Goal: Task Accomplishment & Management: Manage account settings

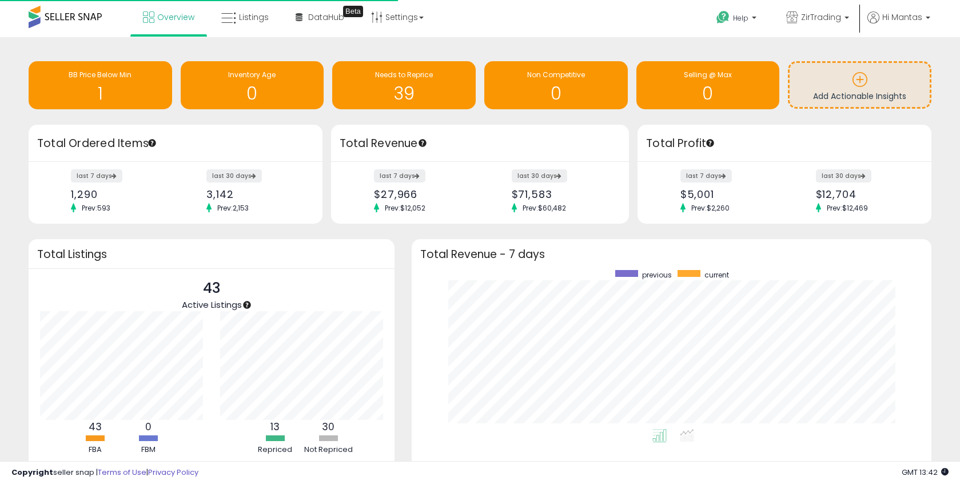
scroll to position [159, 496]
click at [913, 18] on span "Hi Mantas" at bounding box center [902, 16] width 40 height 11
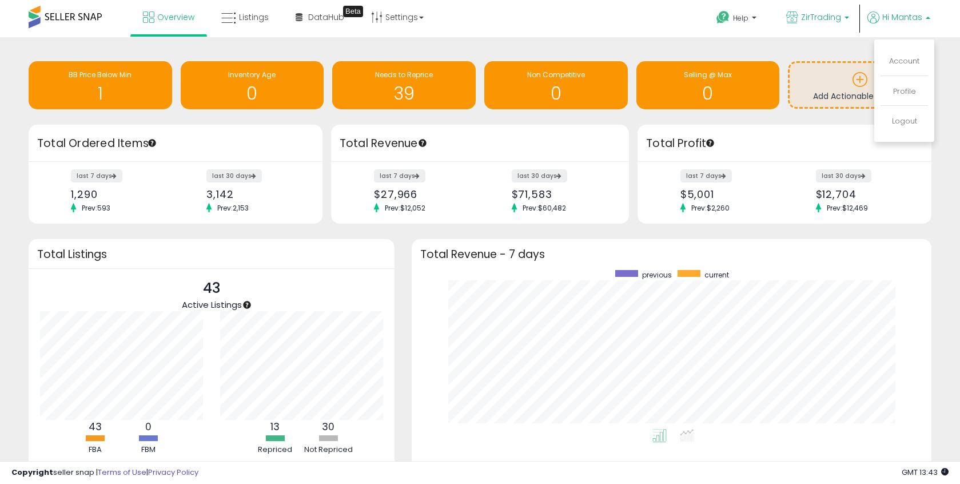
click at [811, 17] on span "ZirTrading" at bounding box center [821, 16] width 40 height 11
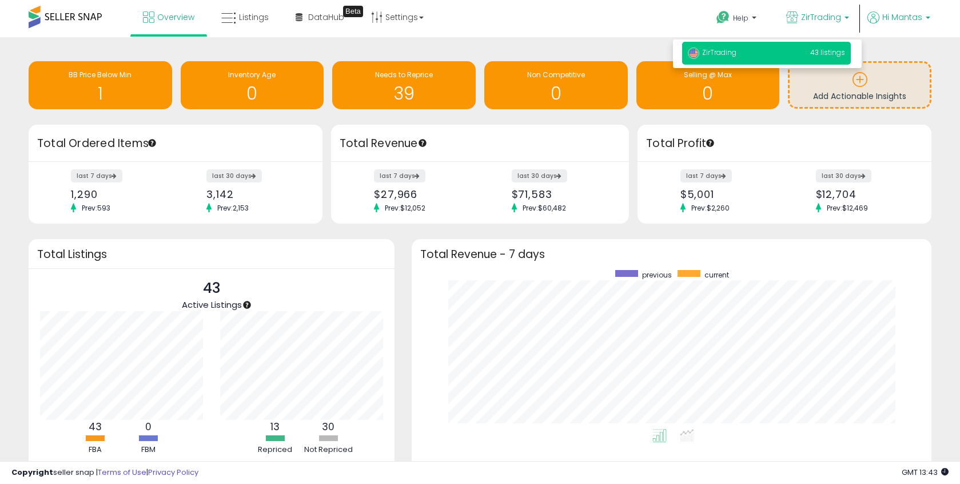
click at [913, 19] on span "Hi Mantas" at bounding box center [902, 16] width 40 height 11
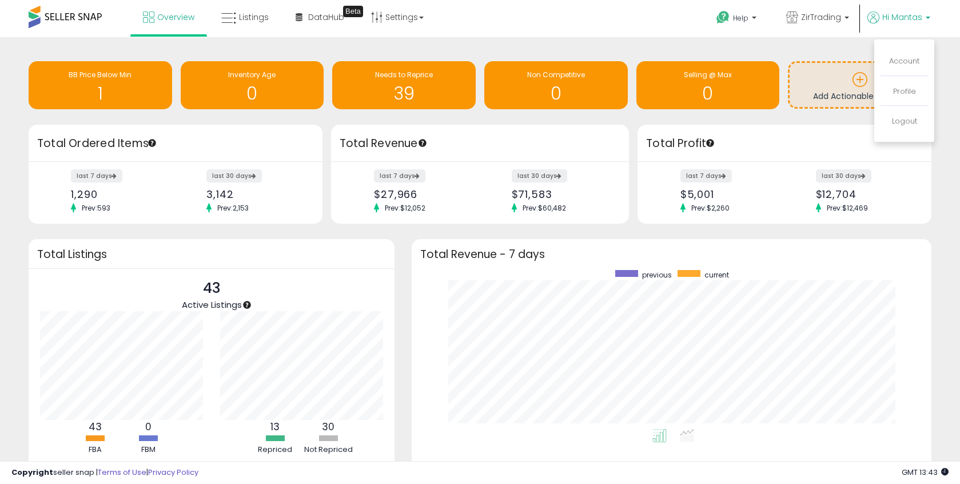
click at [906, 67] on li "Account" at bounding box center [904, 61] width 47 height 29
click at [907, 65] on link "Account" at bounding box center [904, 60] width 30 height 11
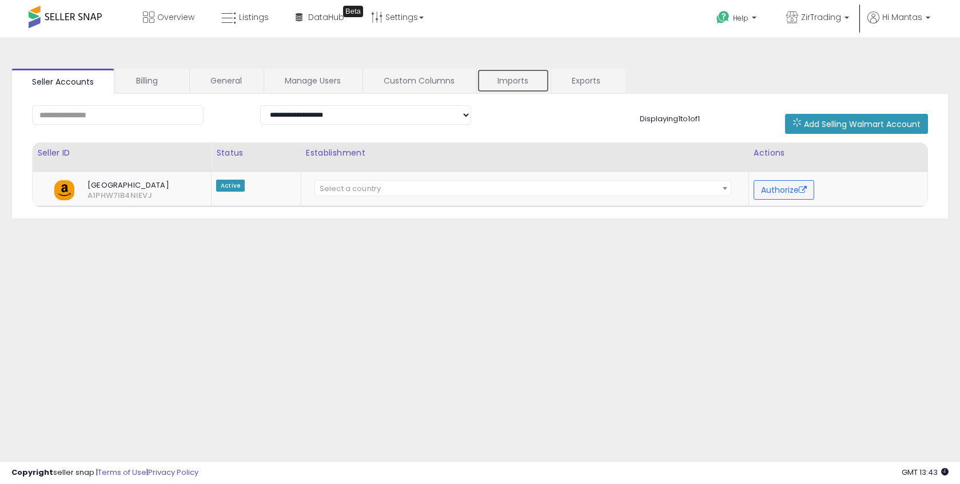
click at [498, 81] on link "Imports" at bounding box center [513, 81] width 73 height 24
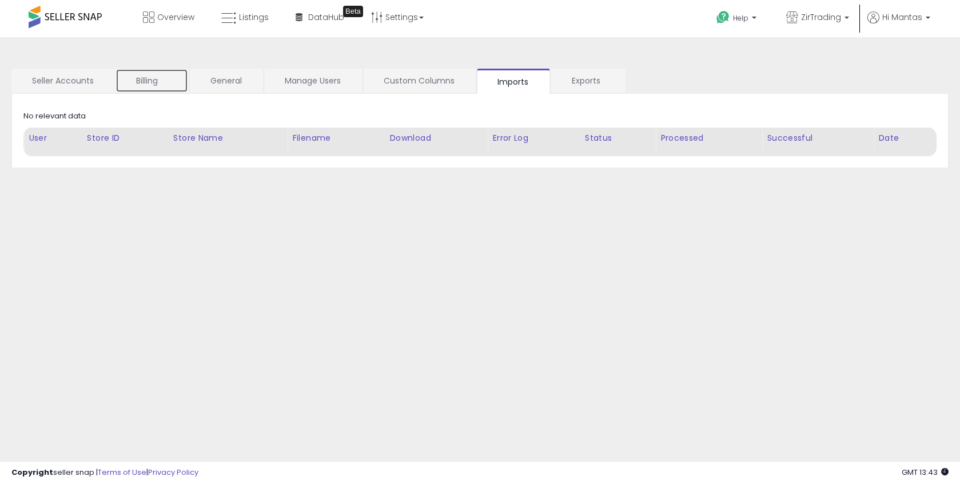
click at [152, 83] on link "Billing" at bounding box center [152, 81] width 73 height 24
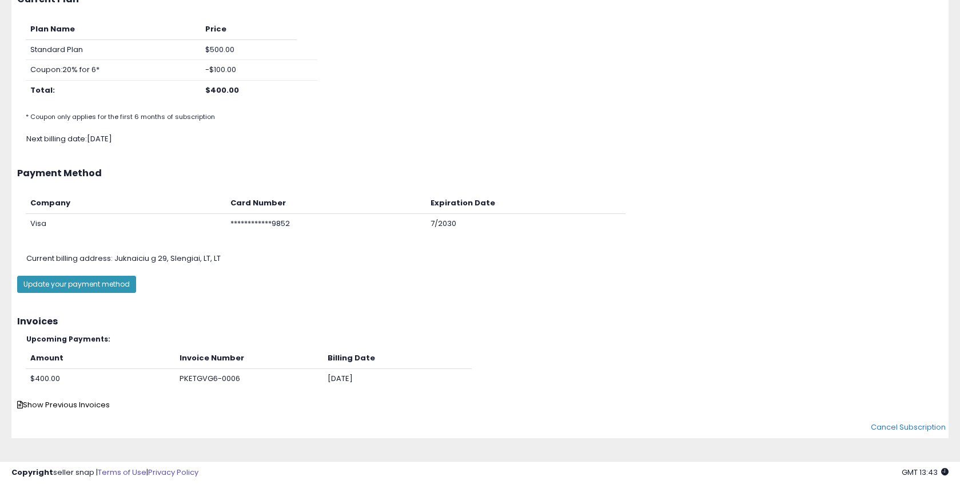
scroll to position [125, 0]
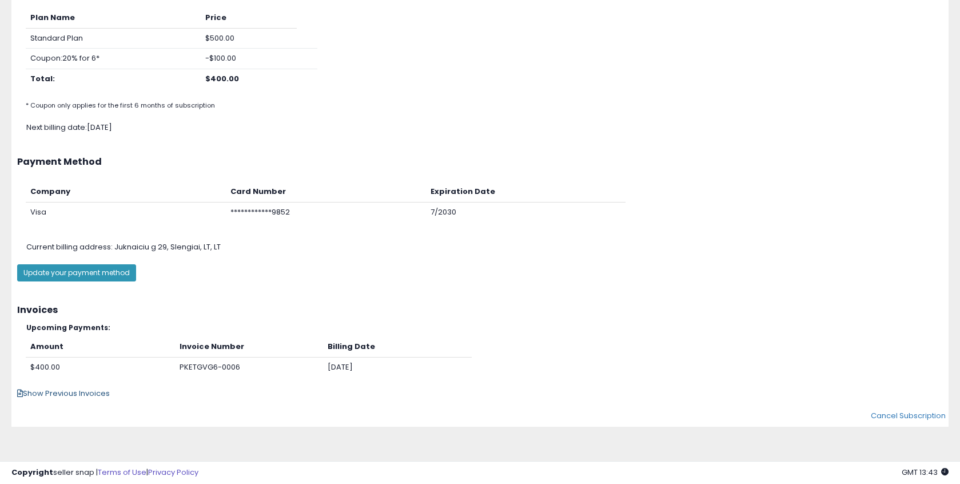
click at [98, 396] on span "Show Previous Invoices" at bounding box center [63, 393] width 93 height 11
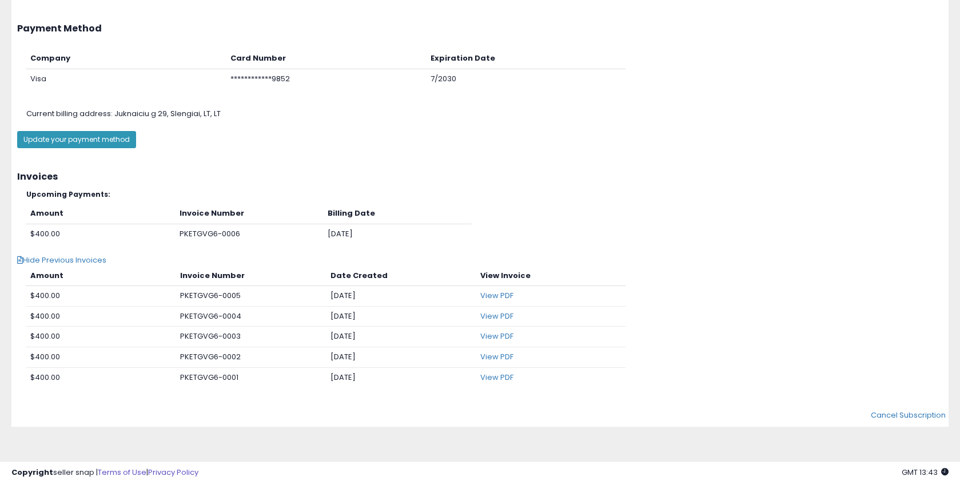
scroll to position [0, 0]
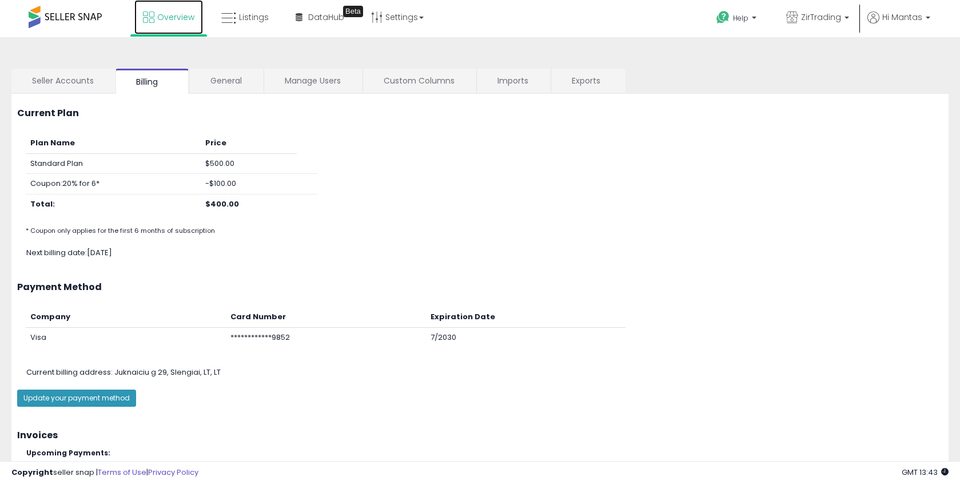
click at [179, 28] on link "Overview" at bounding box center [168, 17] width 69 height 34
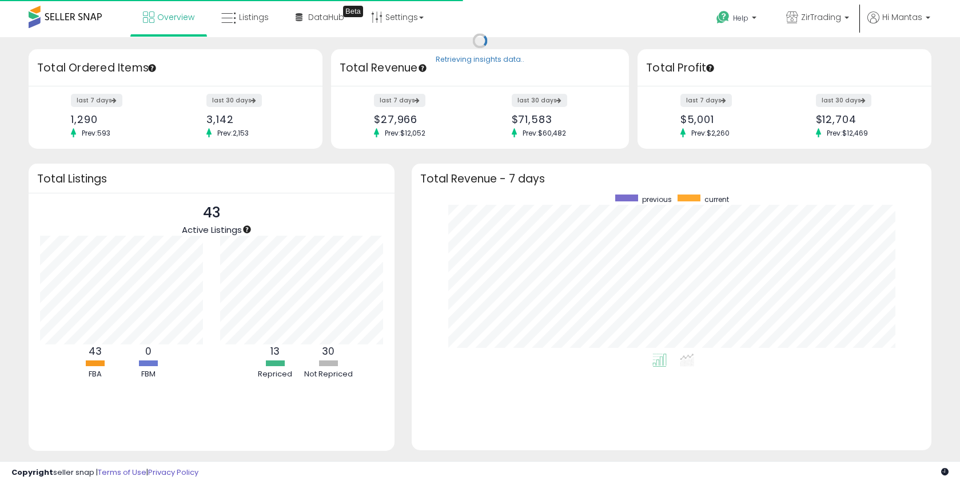
scroll to position [159, 496]
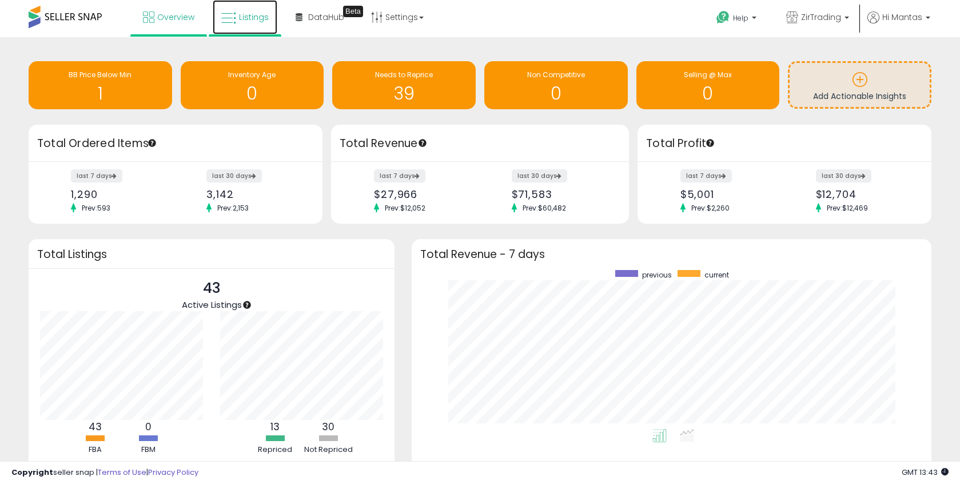
click at [233, 18] on icon at bounding box center [228, 18] width 15 height 15
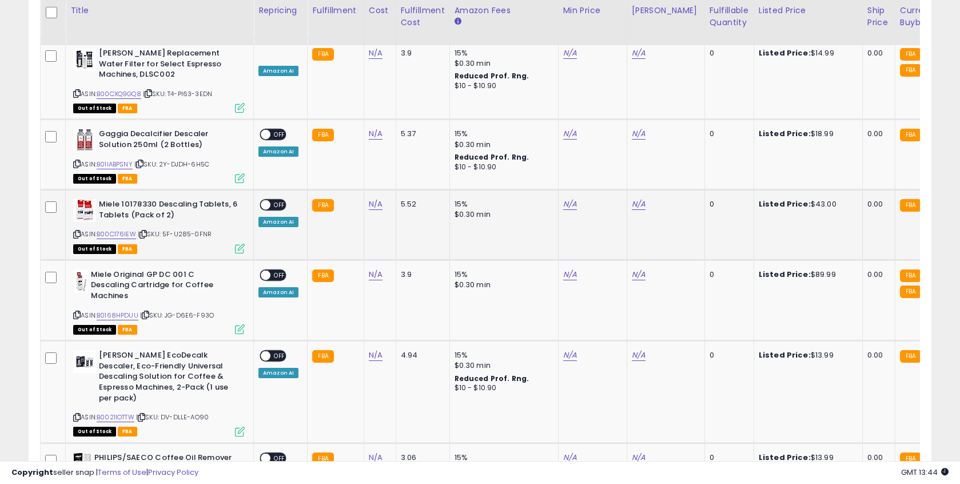
scroll to position [2452, 0]
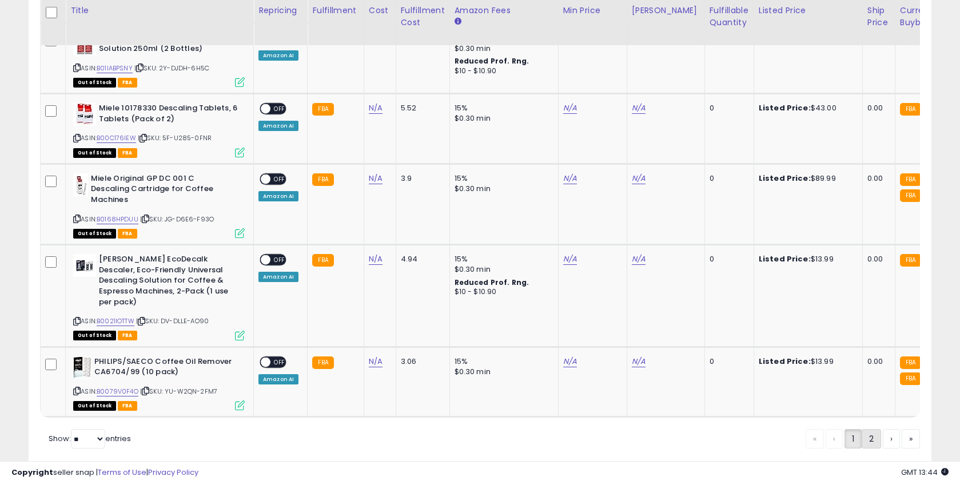
click at [866, 429] on link "2" at bounding box center [871, 438] width 19 height 19
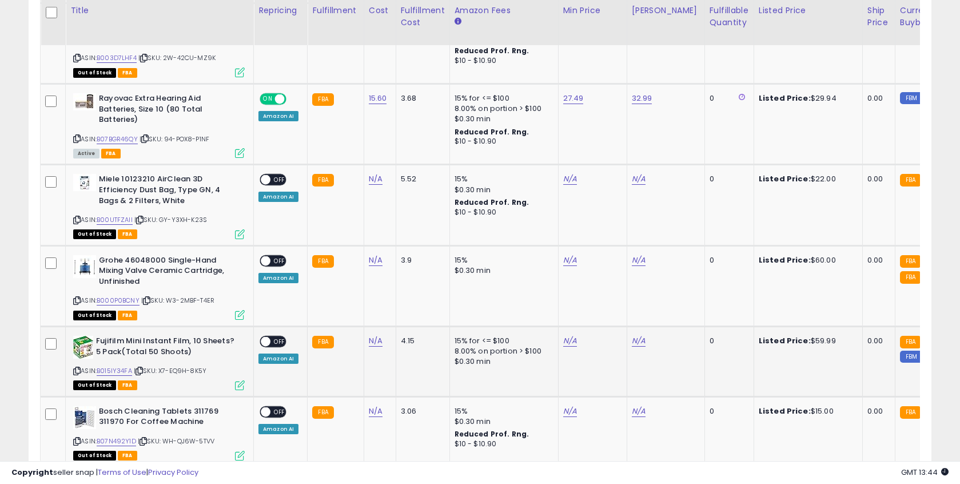
scroll to position [1696, 0]
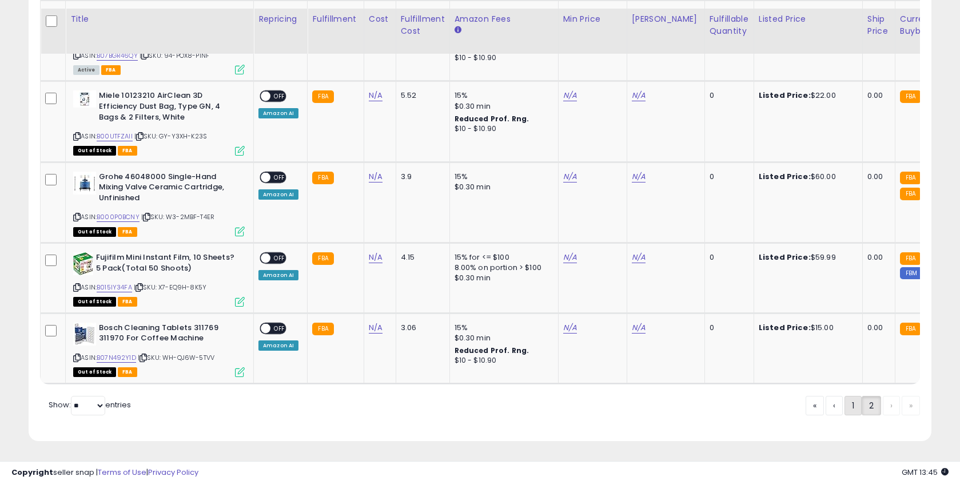
click at [845, 409] on link "1" at bounding box center [853, 405] width 17 height 19
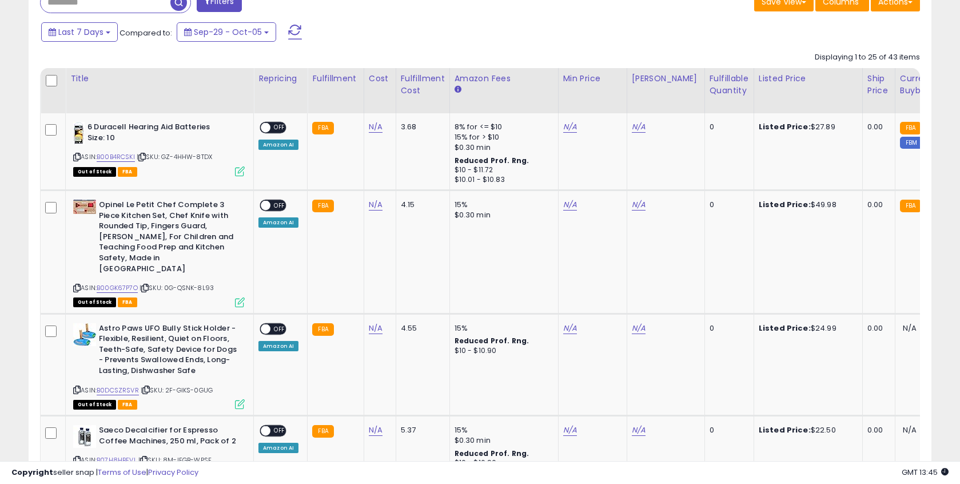
scroll to position [480, 0]
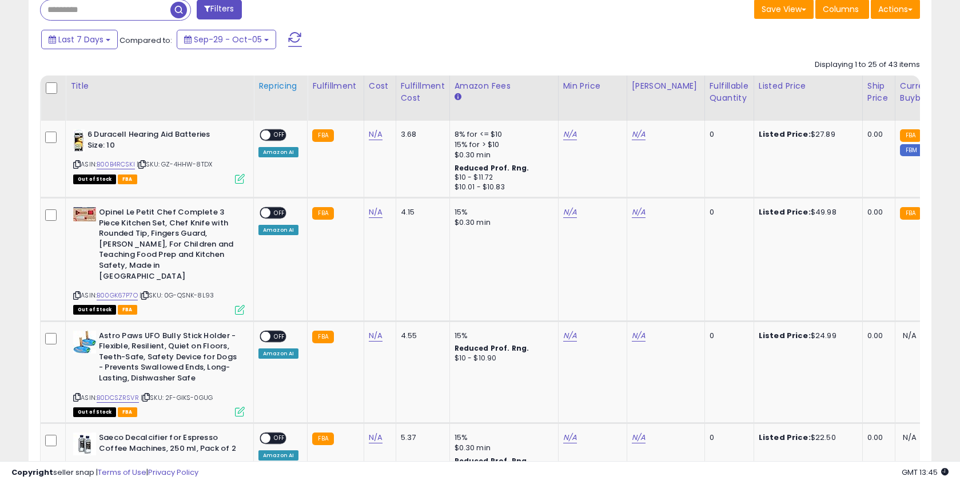
click at [280, 85] on div "Repricing" at bounding box center [280, 86] width 44 height 12
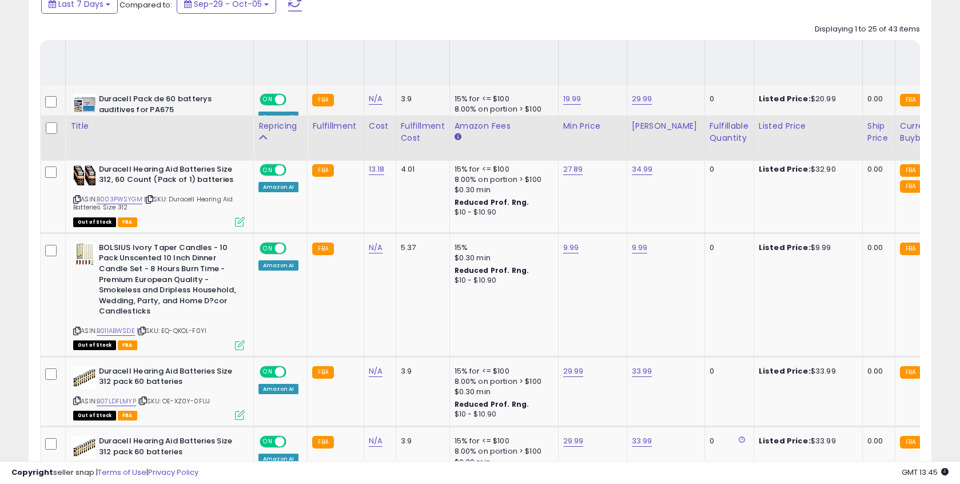
scroll to position [631, 0]
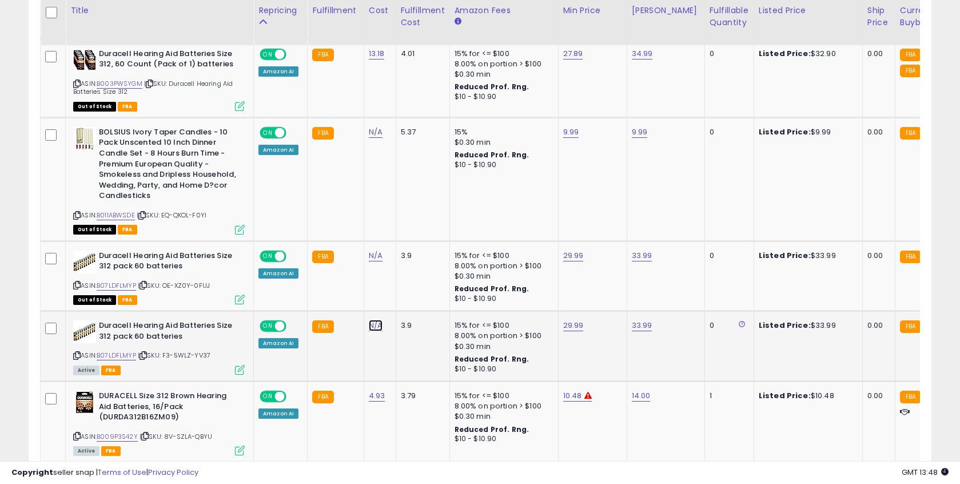
click at [369, 328] on link "N/A" at bounding box center [376, 325] width 14 height 11
type input "****"
click at [413, 293] on icon "submit" at bounding box center [409, 296] width 7 height 7
click at [351, 337] on td "FBA" at bounding box center [336, 346] width 56 height 70
click at [634, 326] on link "33.99" at bounding box center [642, 325] width 21 height 11
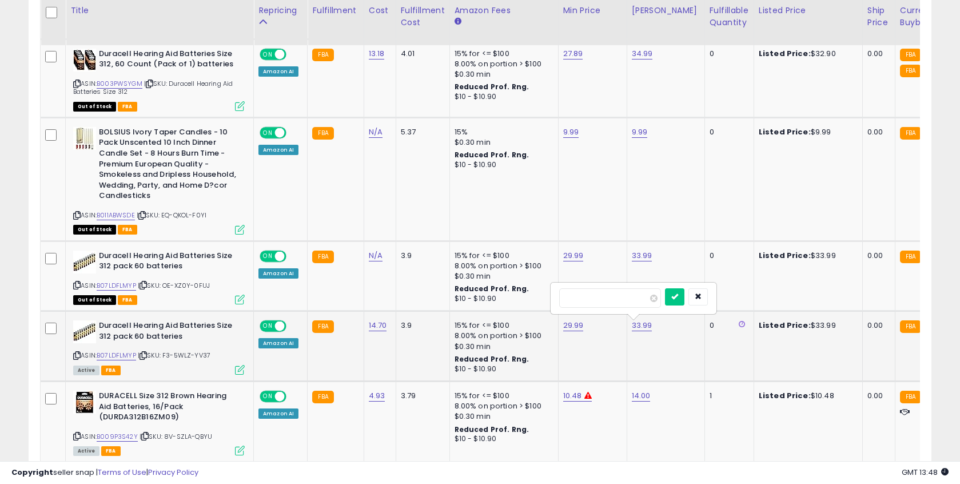
click at [572, 299] on input "*****" at bounding box center [610, 297] width 102 height 19
type input "*****"
click at [680, 301] on button "submit" at bounding box center [674, 296] width 19 height 17
